Goal: Check status

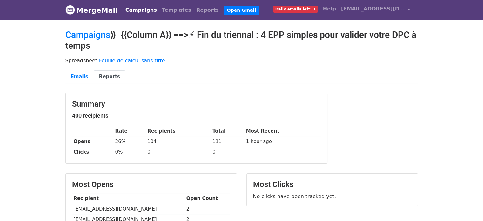
click at [141, 11] on link "Campaigns" at bounding box center [141, 10] width 37 height 13
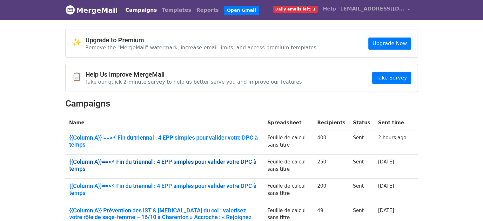
click at [148, 161] on link "{{Column A}}==>⚡ Fin du triennal : 4 EPP simples pour valider votre DPC à temps" at bounding box center [164, 165] width 191 height 14
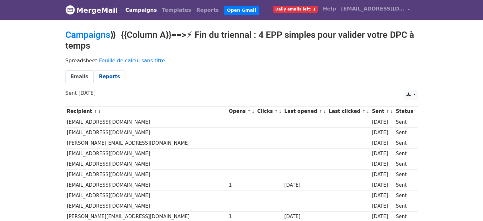
click at [102, 76] on link "Reports" at bounding box center [110, 76] width 32 height 13
click at [105, 77] on link "Reports" at bounding box center [110, 76] width 32 height 13
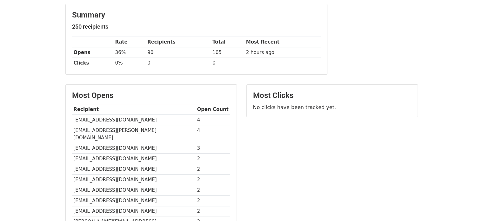
scroll to position [127, 0]
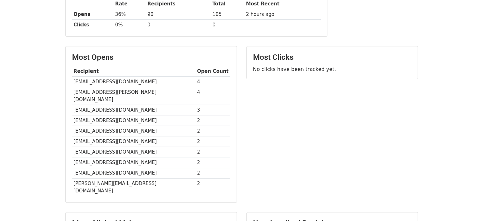
click at [113, 81] on td "[EMAIL_ADDRESS][DOMAIN_NAME]" at bounding box center [133, 81] width 123 height 10
copy tr "[EMAIL_ADDRESS][DOMAIN_NAME]"
